Goal: Transaction & Acquisition: Book appointment/travel/reservation

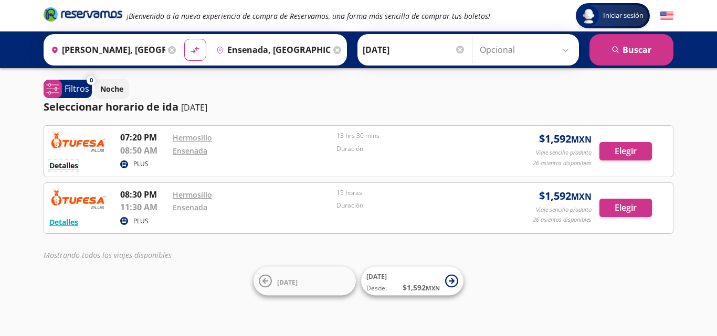
click at [65, 165] on button "Detalles" at bounding box center [63, 165] width 29 height 11
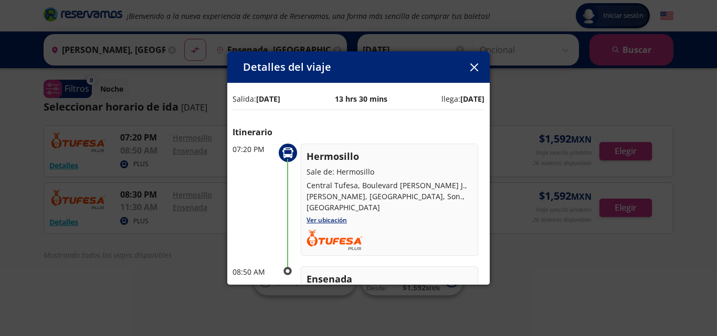
click at [473, 65] on icon "button" at bounding box center [474, 68] width 8 height 8
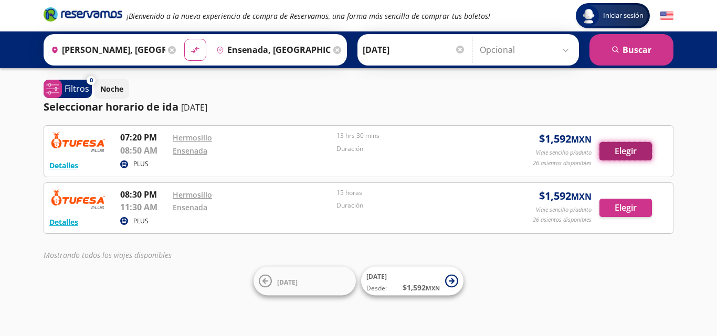
click at [626, 152] on button "Elegir" at bounding box center [626, 151] width 52 height 18
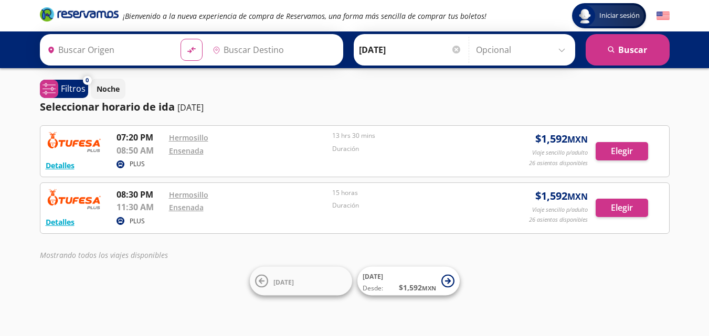
type input "Ensenada, [GEOGRAPHIC_DATA][US_STATE]"
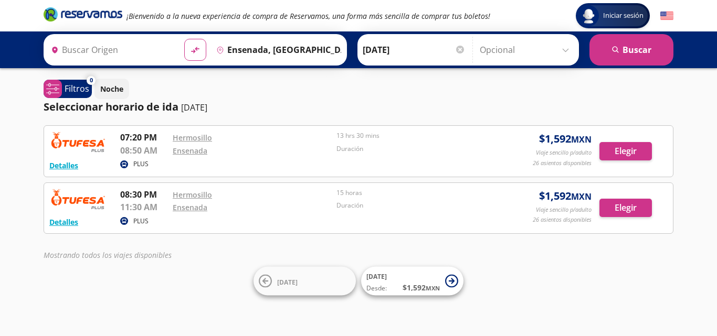
type input "[PERSON_NAME], [GEOGRAPHIC_DATA]"
click at [350, 222] on div "PLUS" at bounding box center [307, 222] width 374 height 13
